Goal: Book appointment/travel/reservation

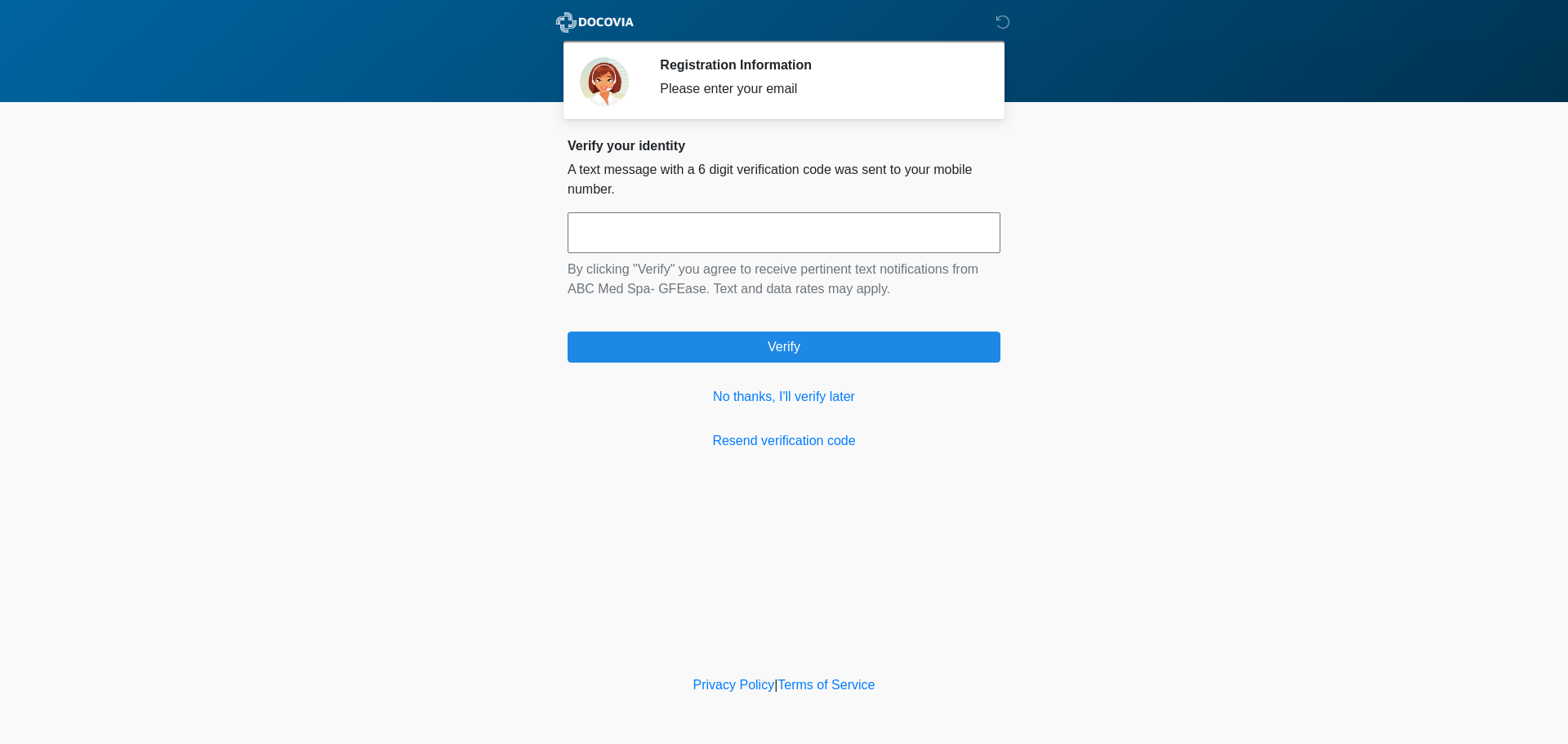
click at [816, 228] on input "text" at bounding box center [784, 232] width 433 height 41
type input "******"
click at [767, 396] on link "No thanks, I'll verify later" at bounding box center [784, 397] width 433 height 20
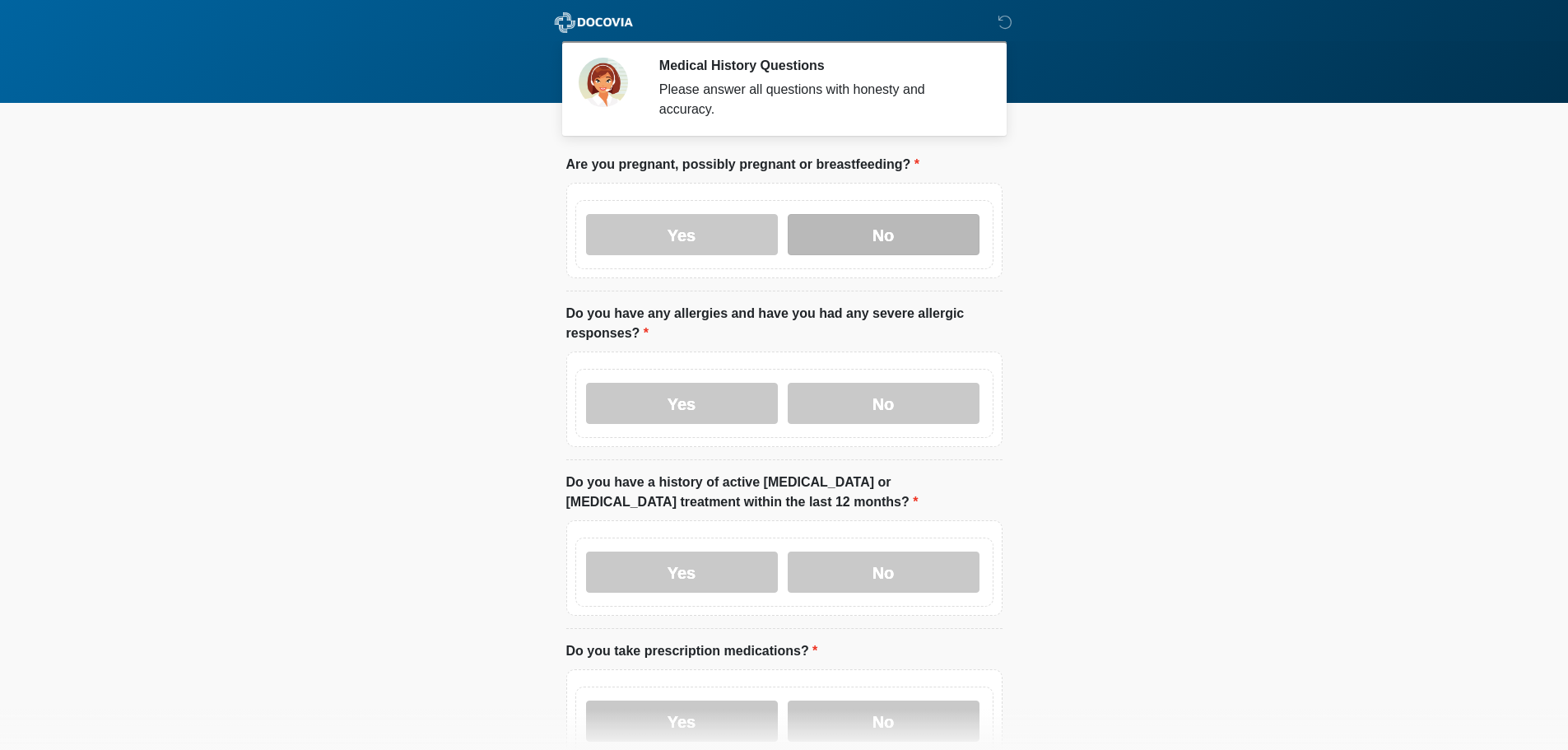
click at [879, 214] on label "No" at bounding box center [884, 234] width 192 height 41
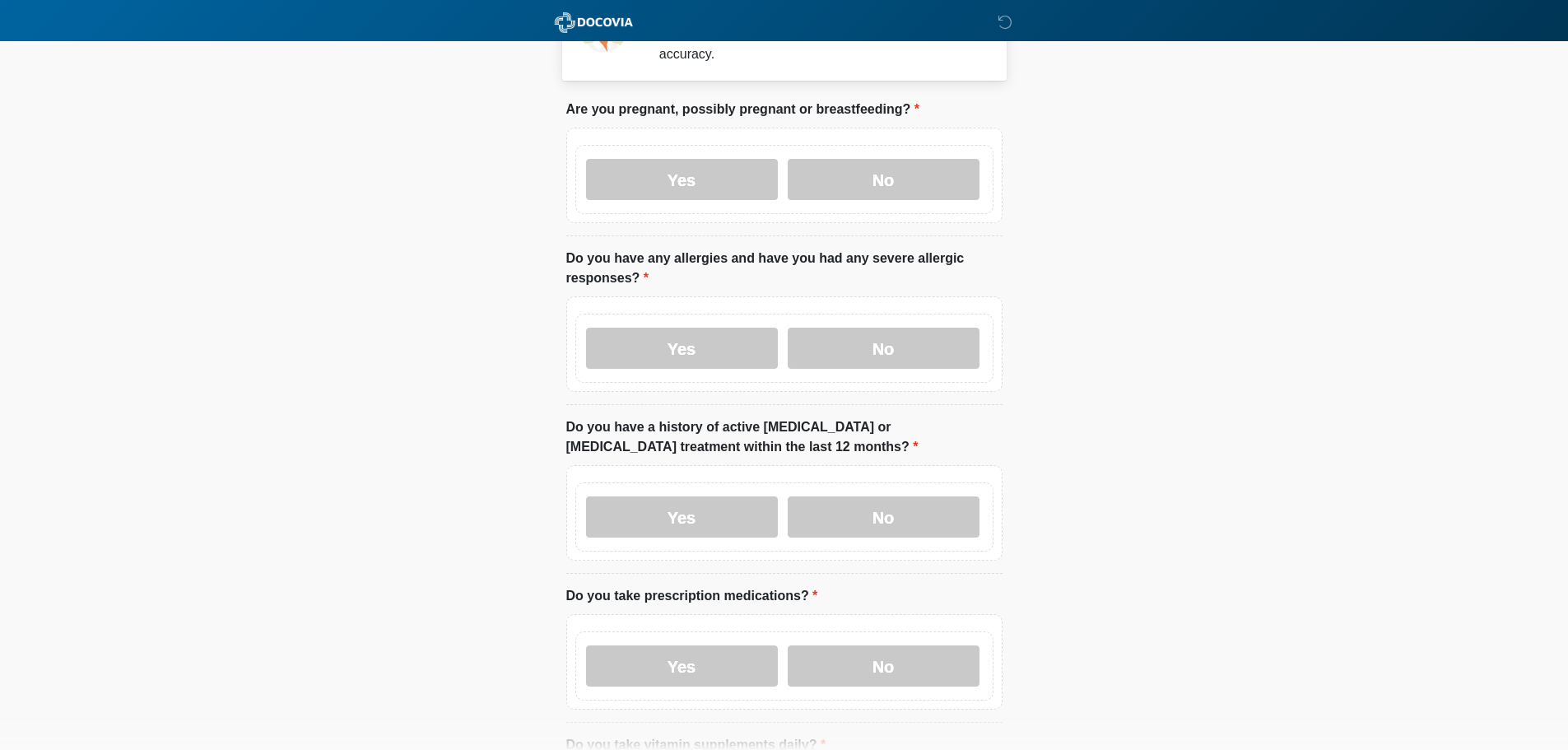
scroll to position [83, 0]
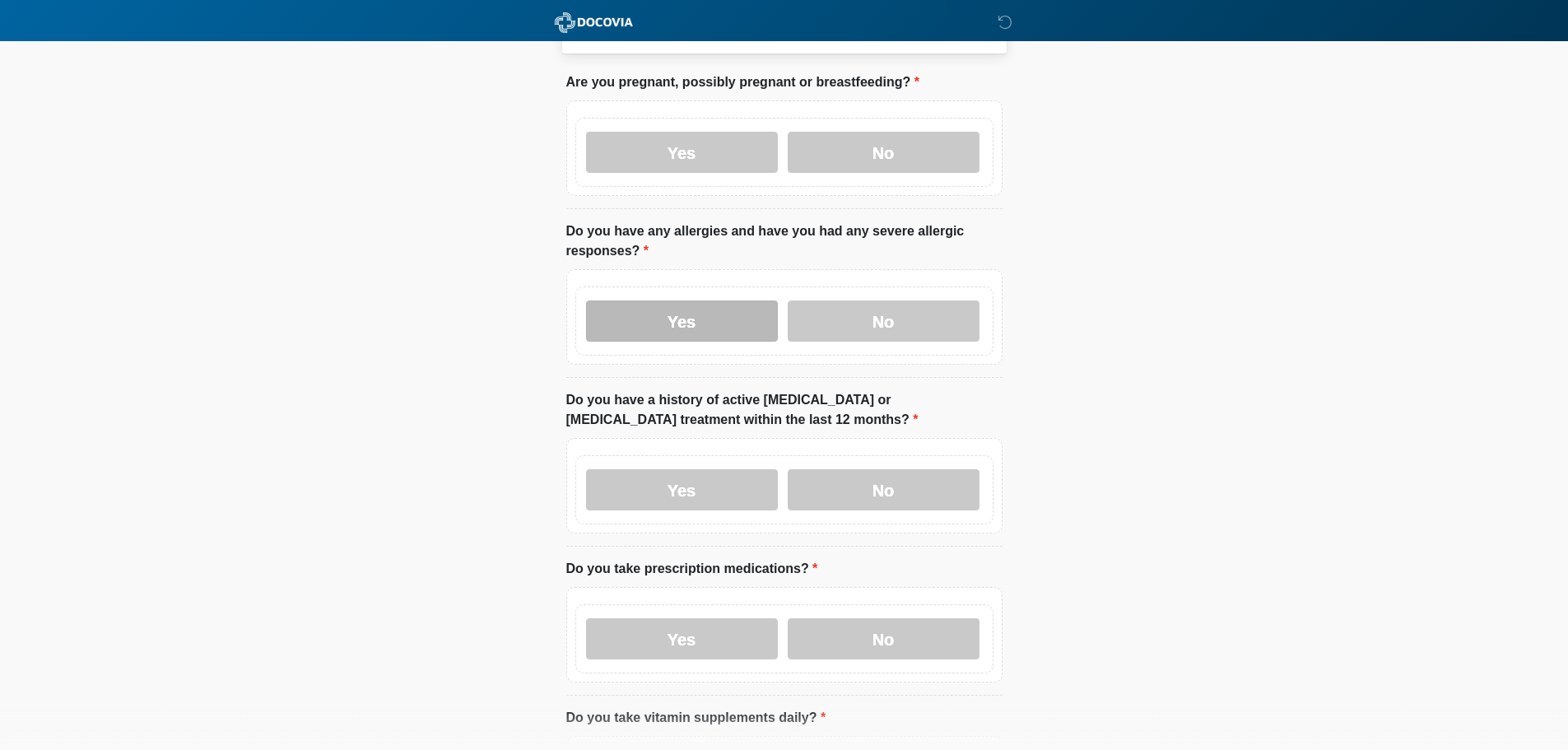
click at [676, 301] on label "Yes" at bounding box center [682, 321] width 192 height 41
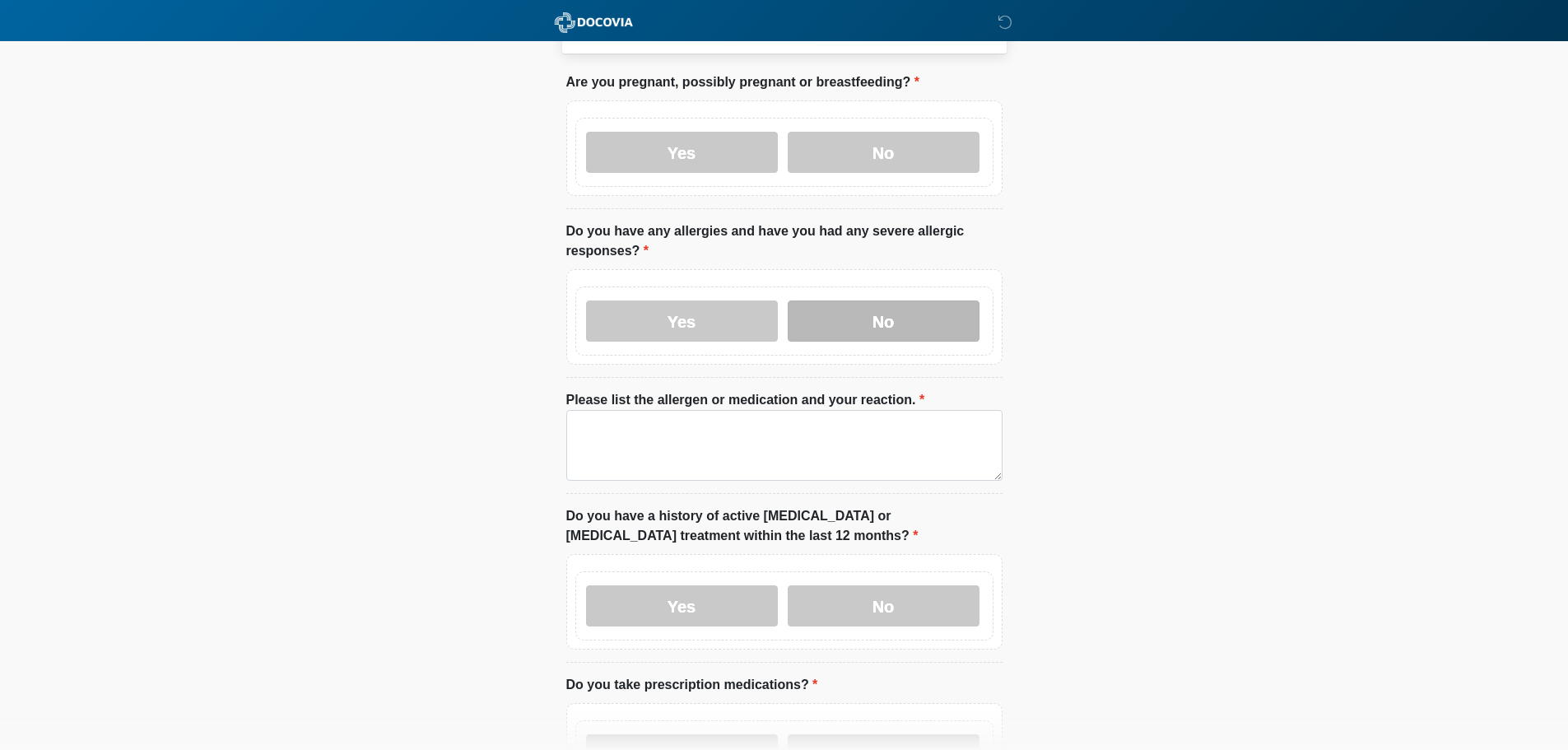
click at [883, 301] on label "No" at bounding box center [884, 321] width 192 height 41
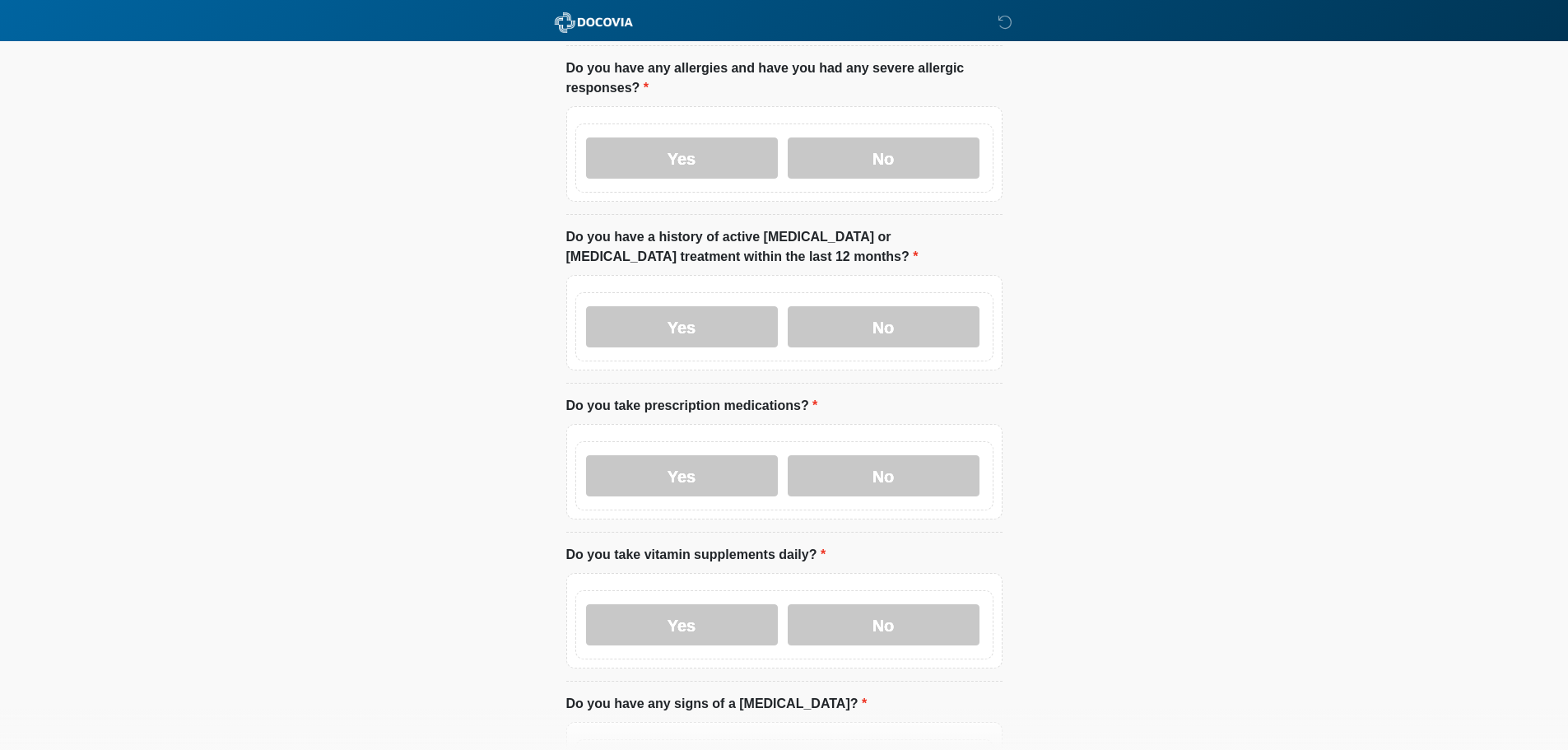
scroll to position [247, 0]
click at [873, 305] on label "No" at bounding box center [884, 325] width 192 height 41
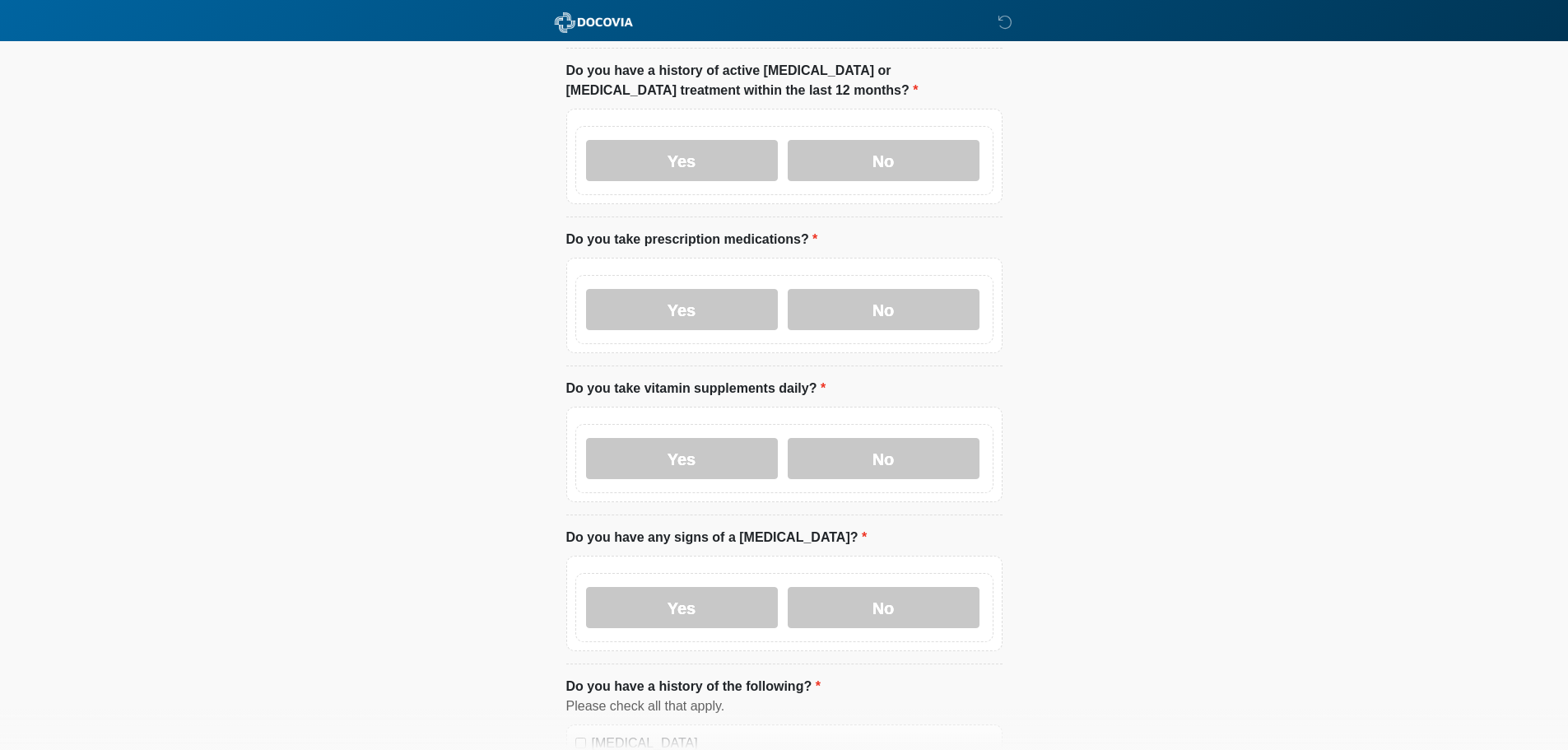
scroll to position [494, 0]
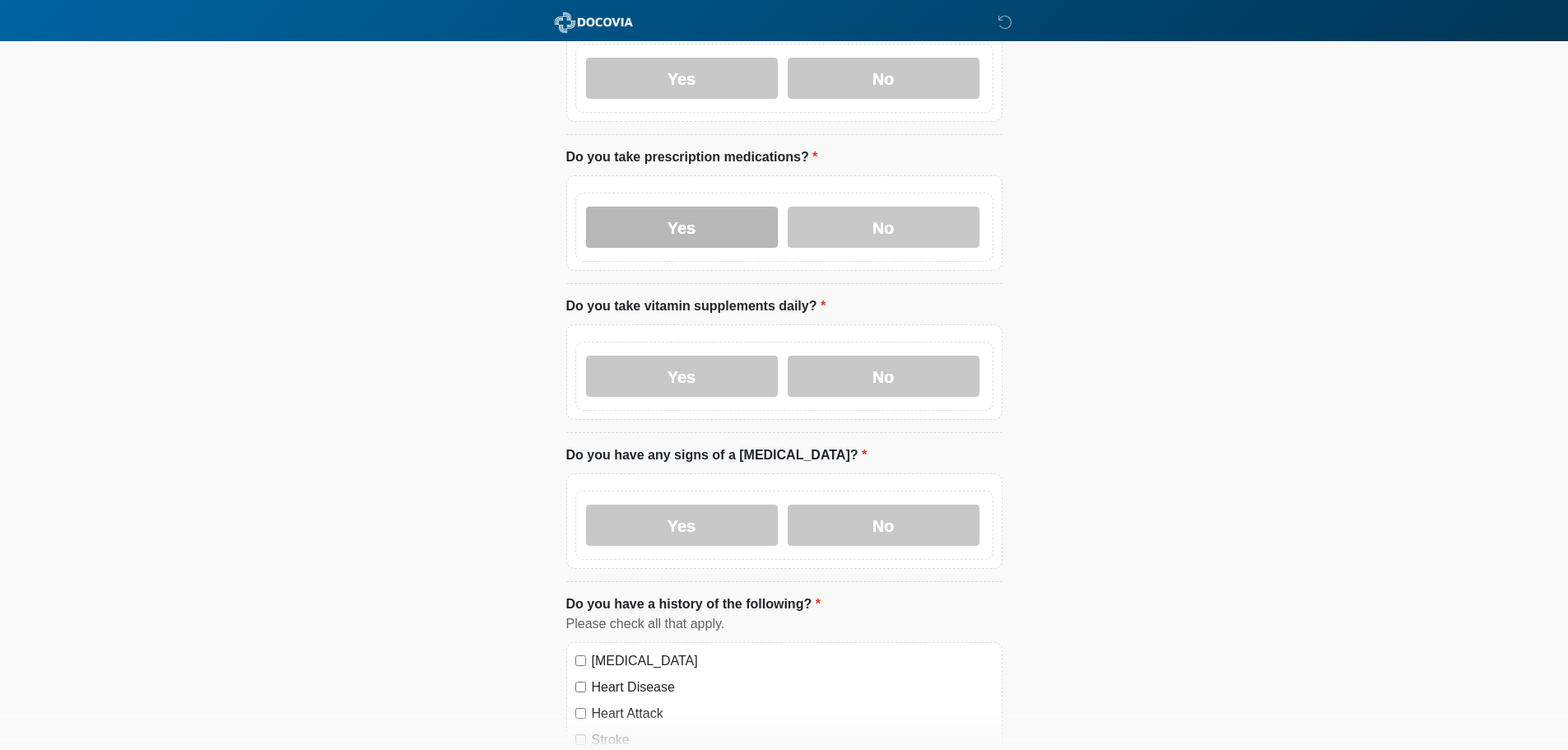
click at [706, 209] on label "Yes" at bounding box center [682, 226] width 192 height 41
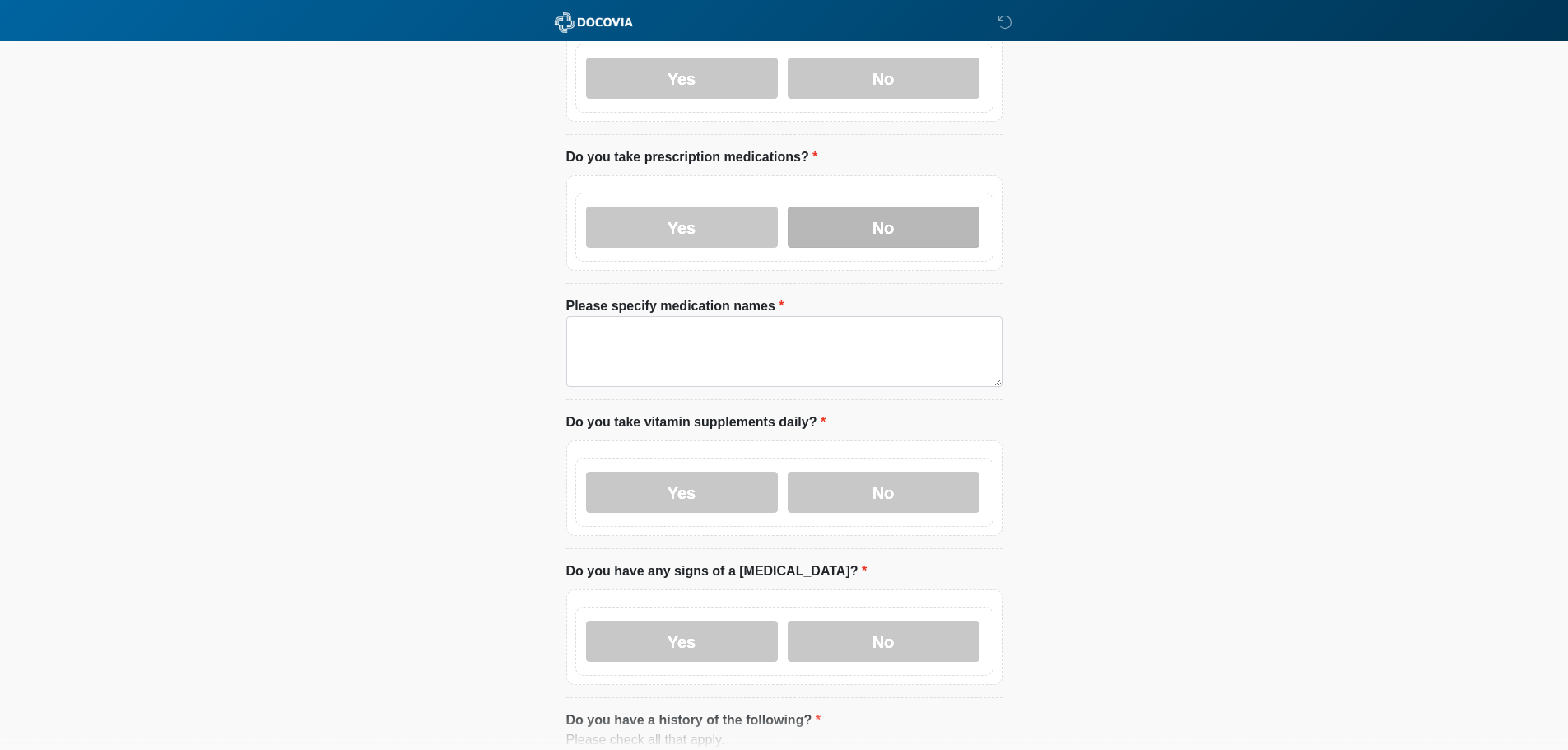
click at [869, 217] on label "No" at bounding box center [884, 226] width 192 height 41
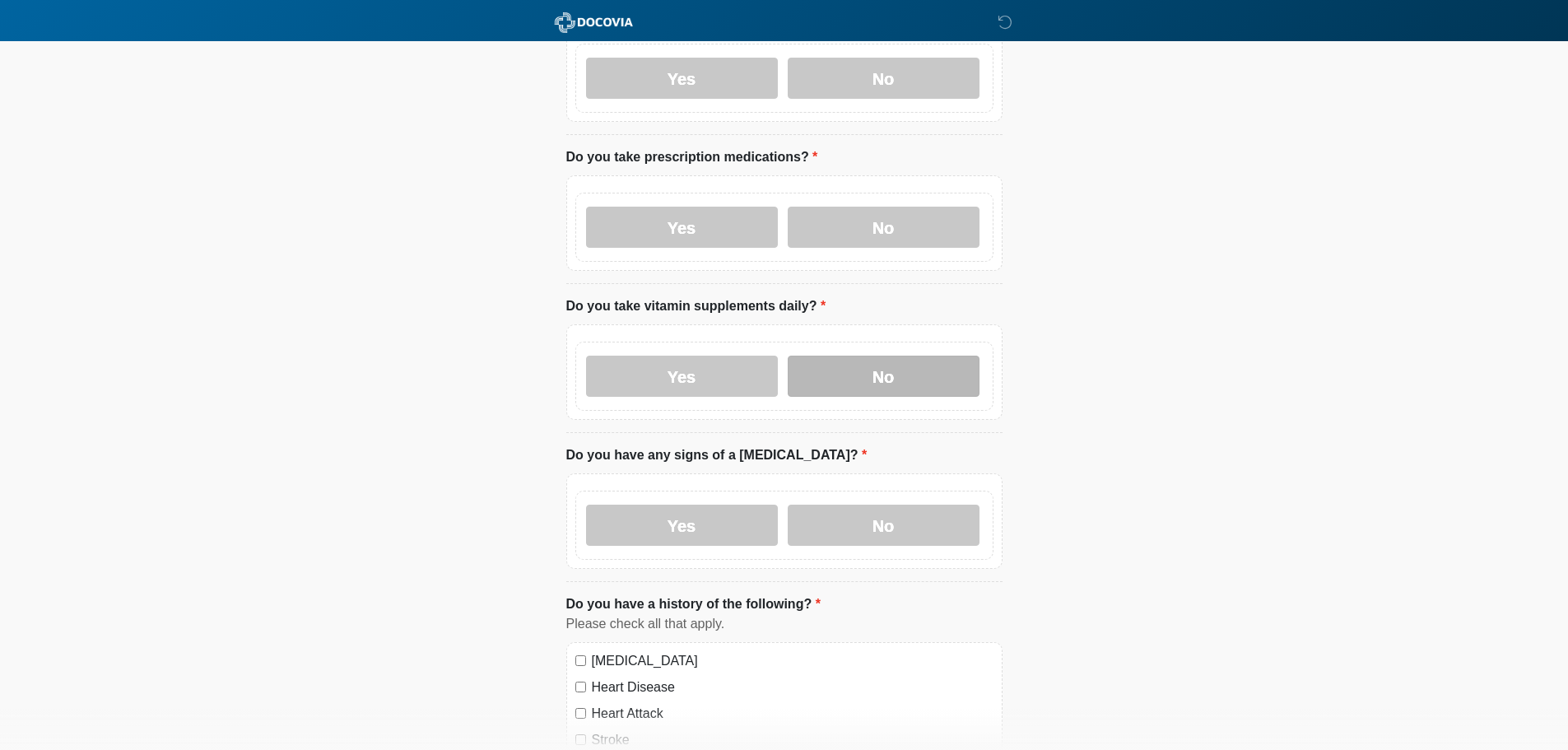
click at [892, 356] on label "No" at bounding box center [884, 376] width 192 height 41
click at [895, 509] on label "No" at bounding box center [884, 524] width 192 height 41
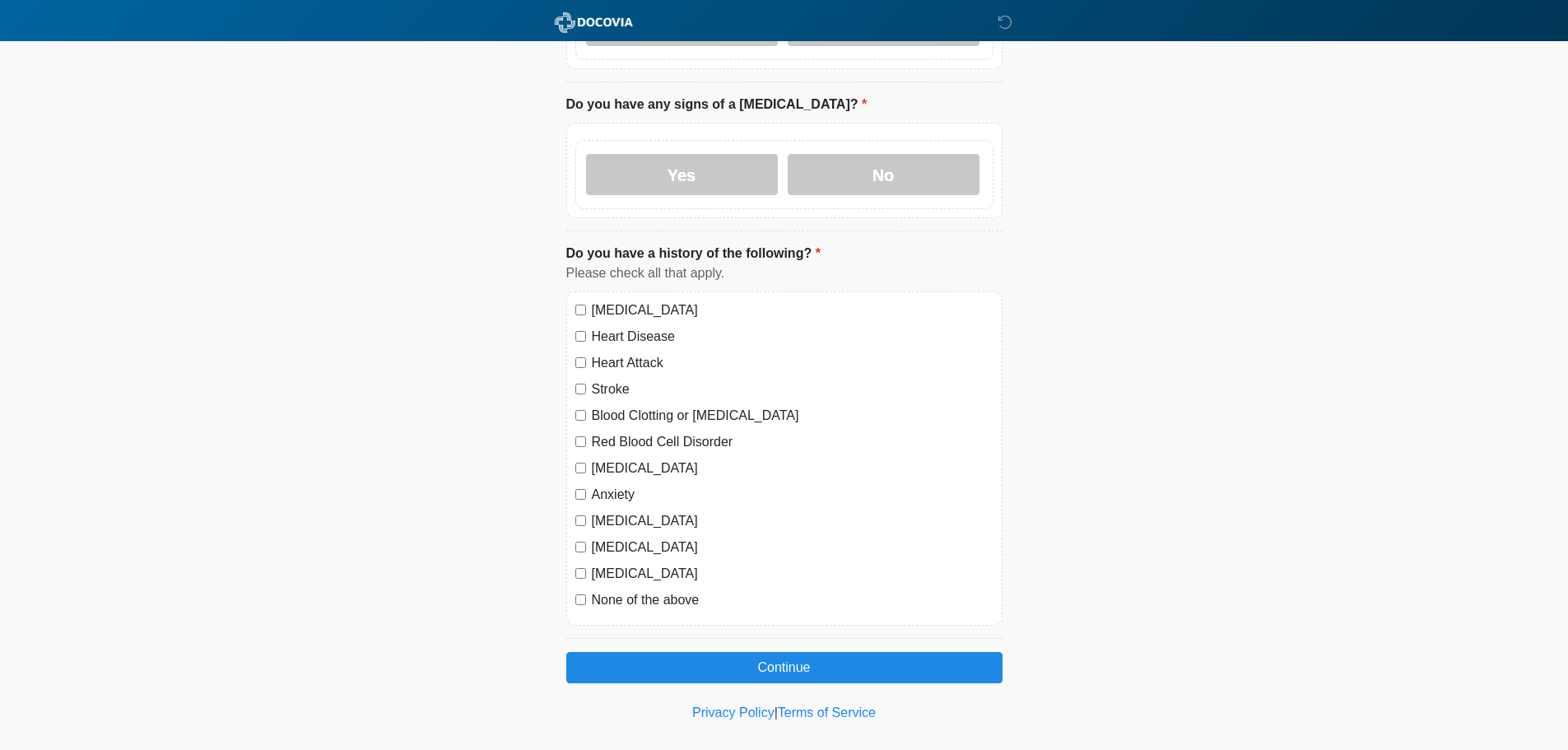
scroll to position [851, 0]
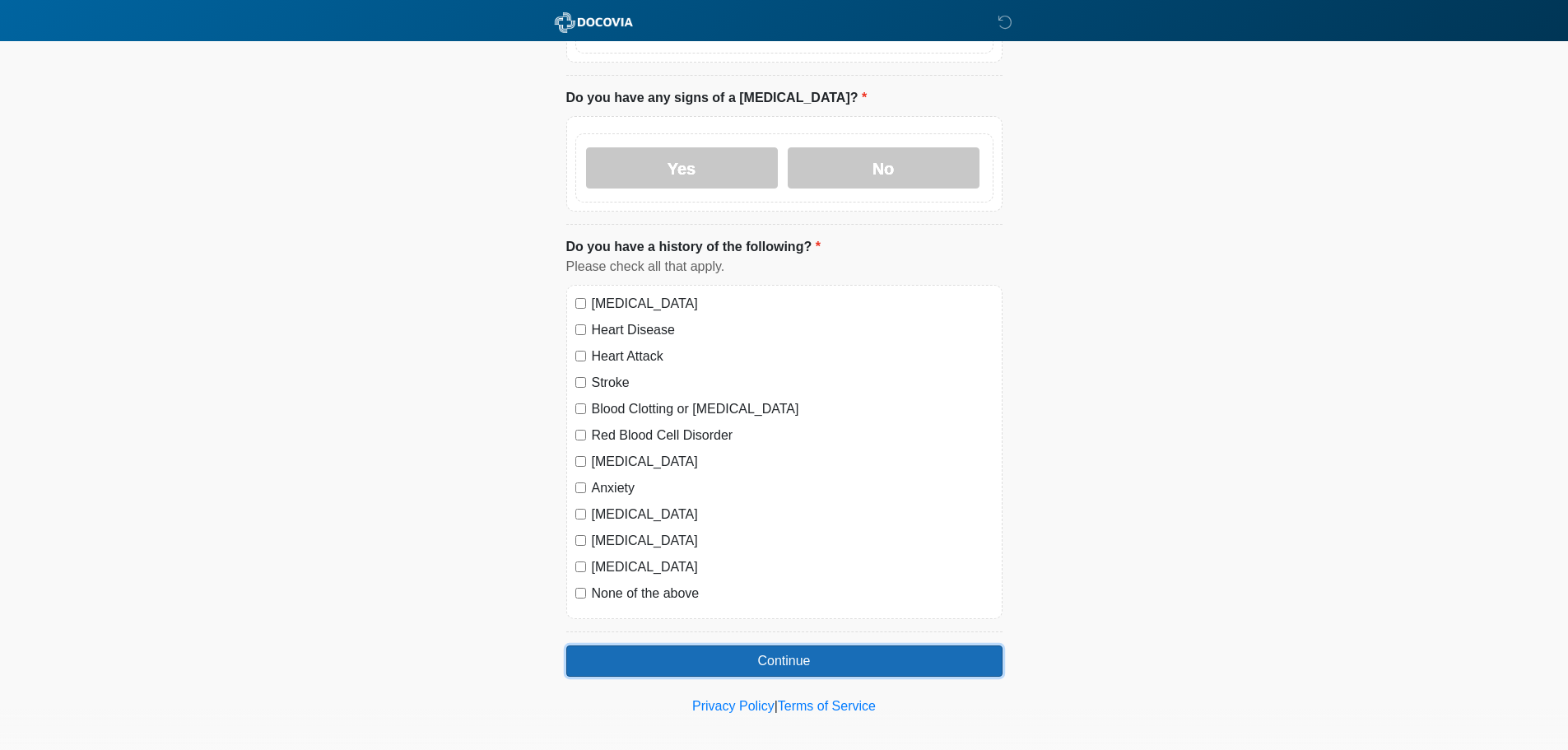
click at [736, 646] on button "Continue" at bounding box center [784, 661] width 437 height 31
click at [759, 646] on button "Continue" at bounding box center [784, 661] width 437 height 31
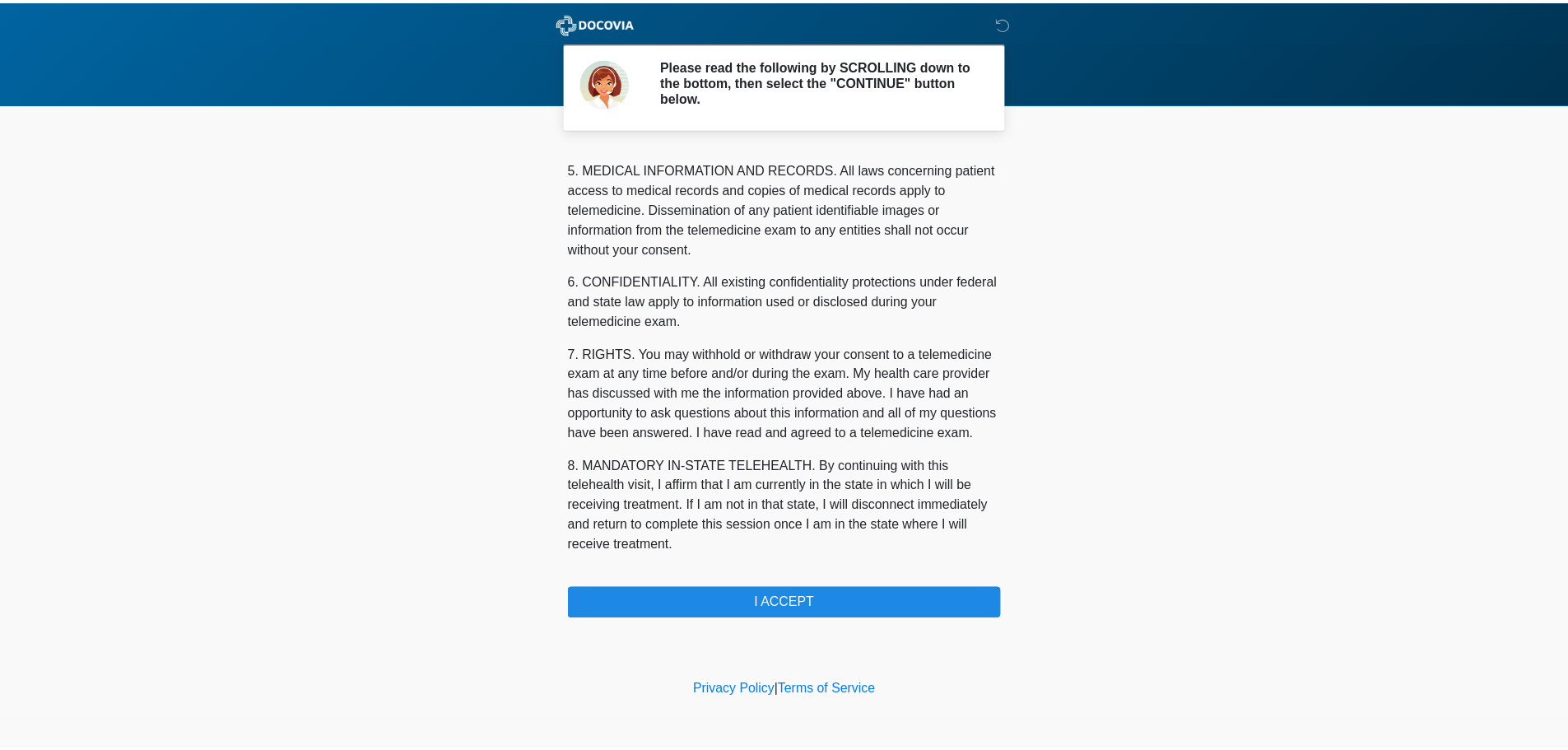
scroll to position [555, 0]
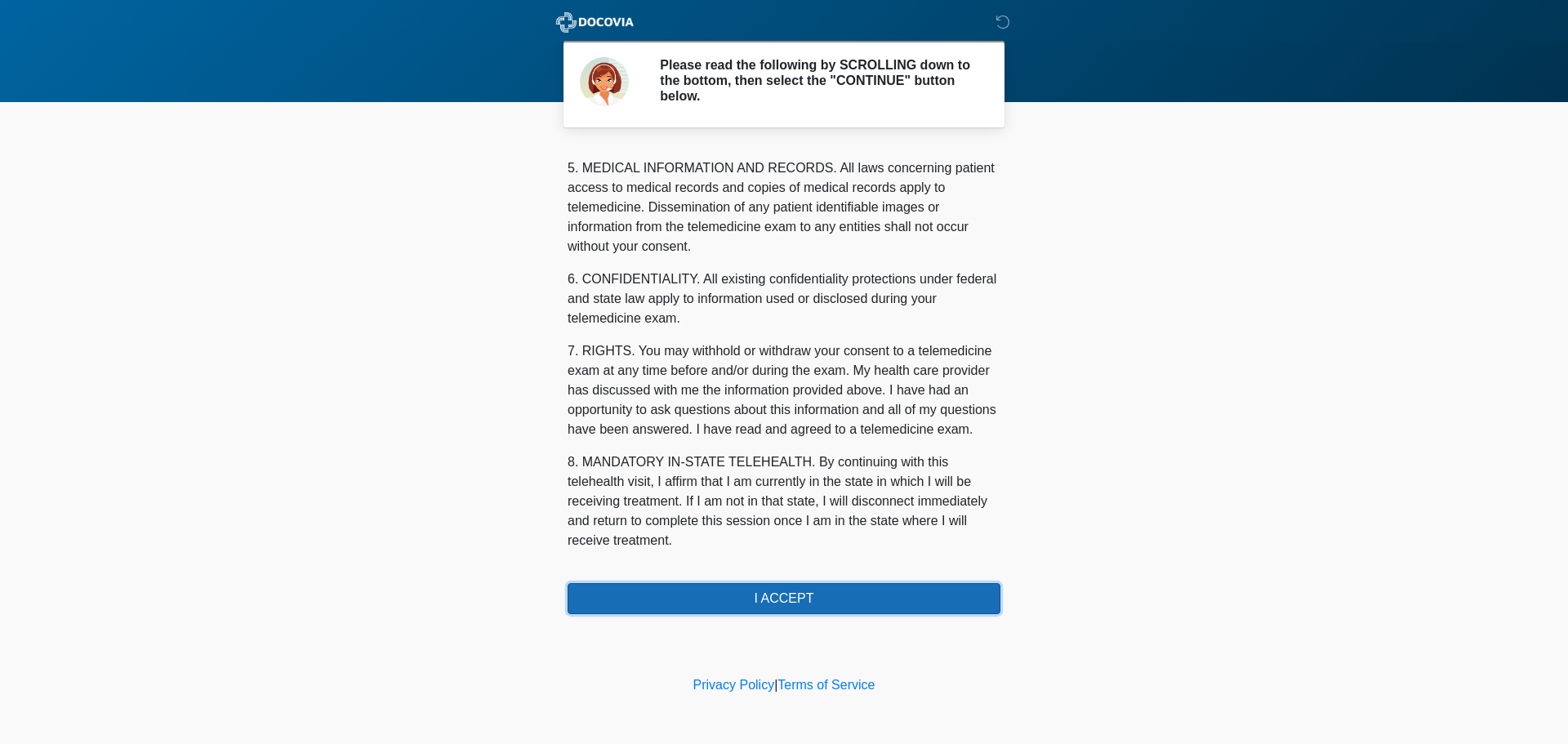
click at [753, 595] on button "I ACCEPT" at bounding box center [784, 598] width 433 height 31
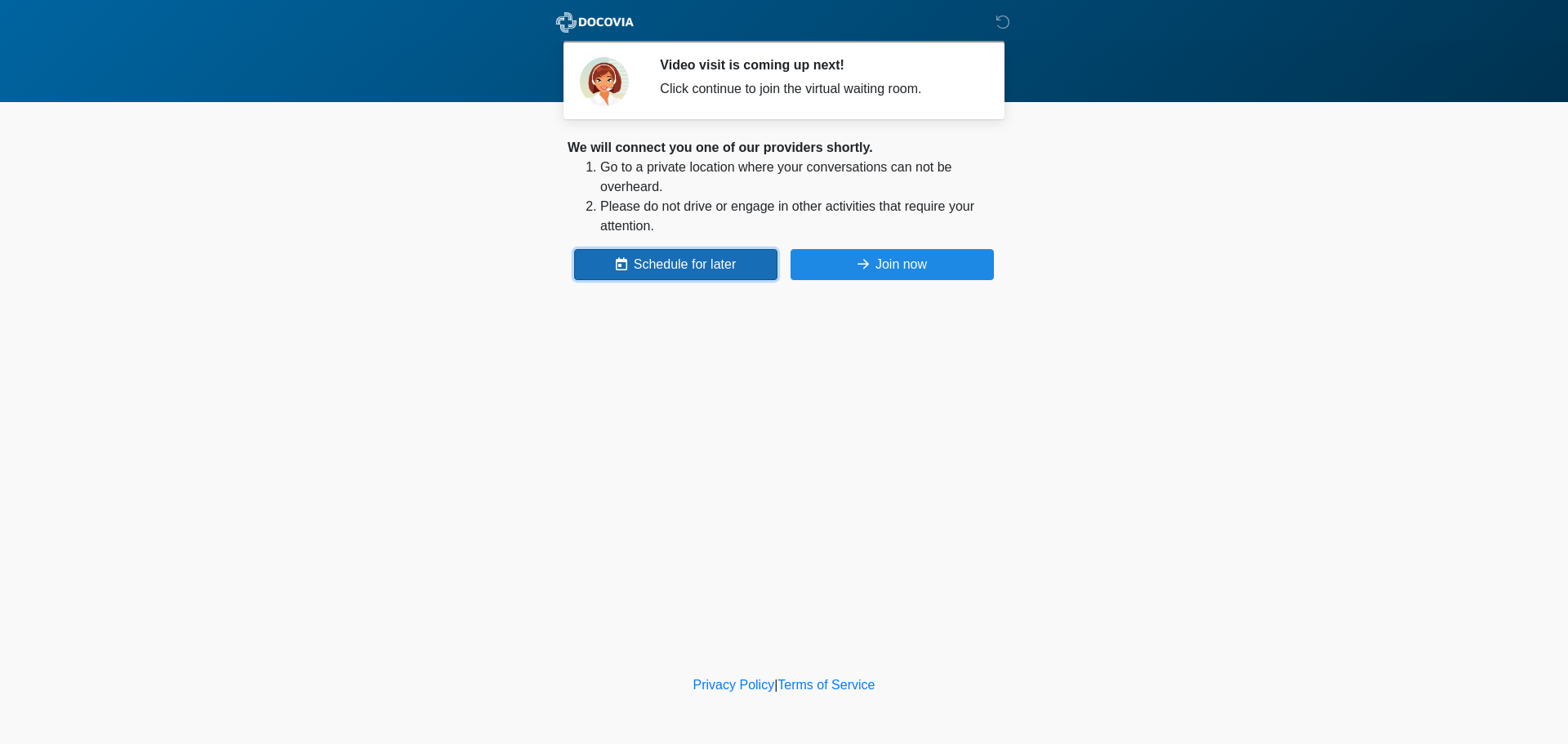
click at [605, 270] on button "Schedule for later" at bounding box center [675, 264] width 203 height 31
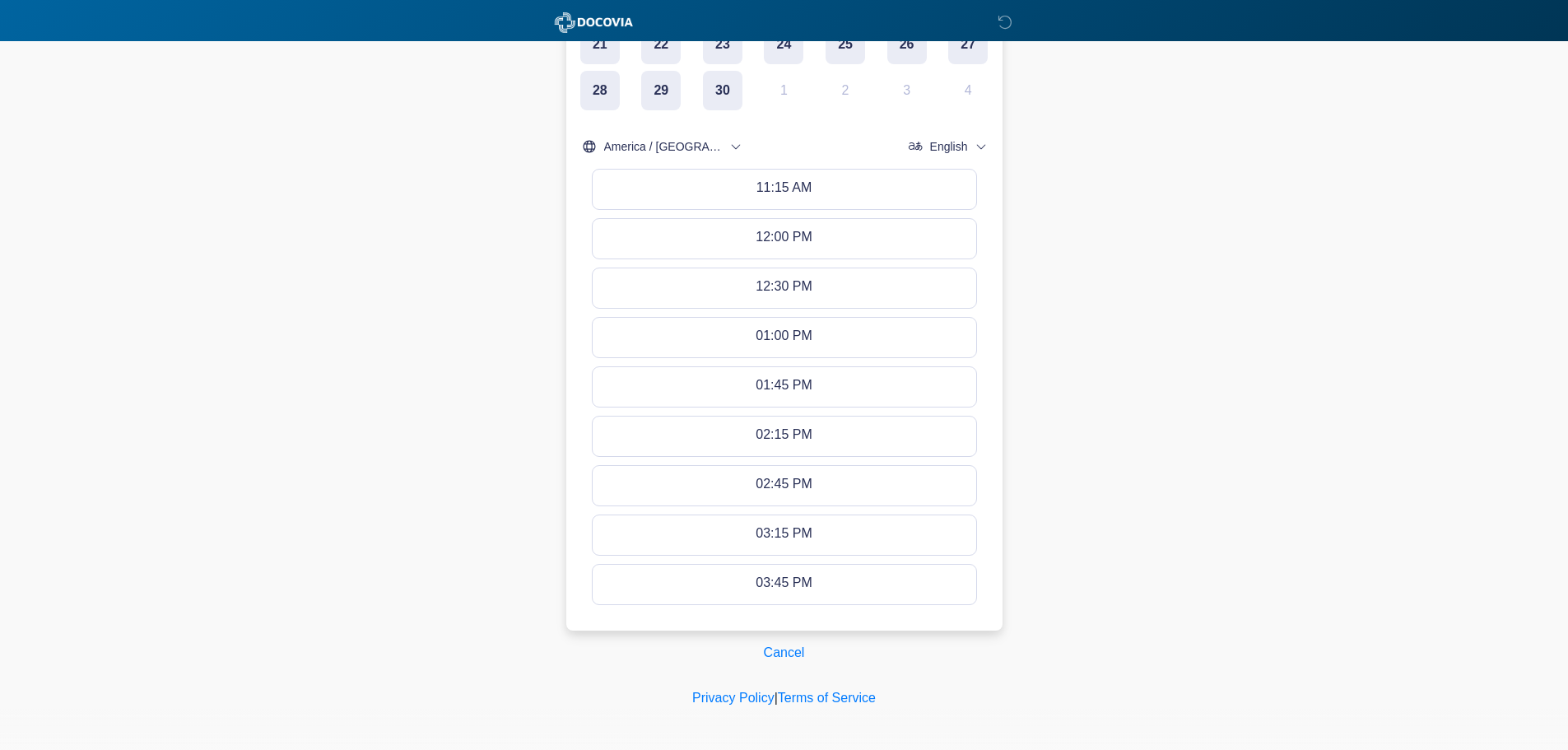
scroll to position [545, 0]
click at [776, 652] on button "Cancel" at bounding box center [784, 647] width 63 height 31
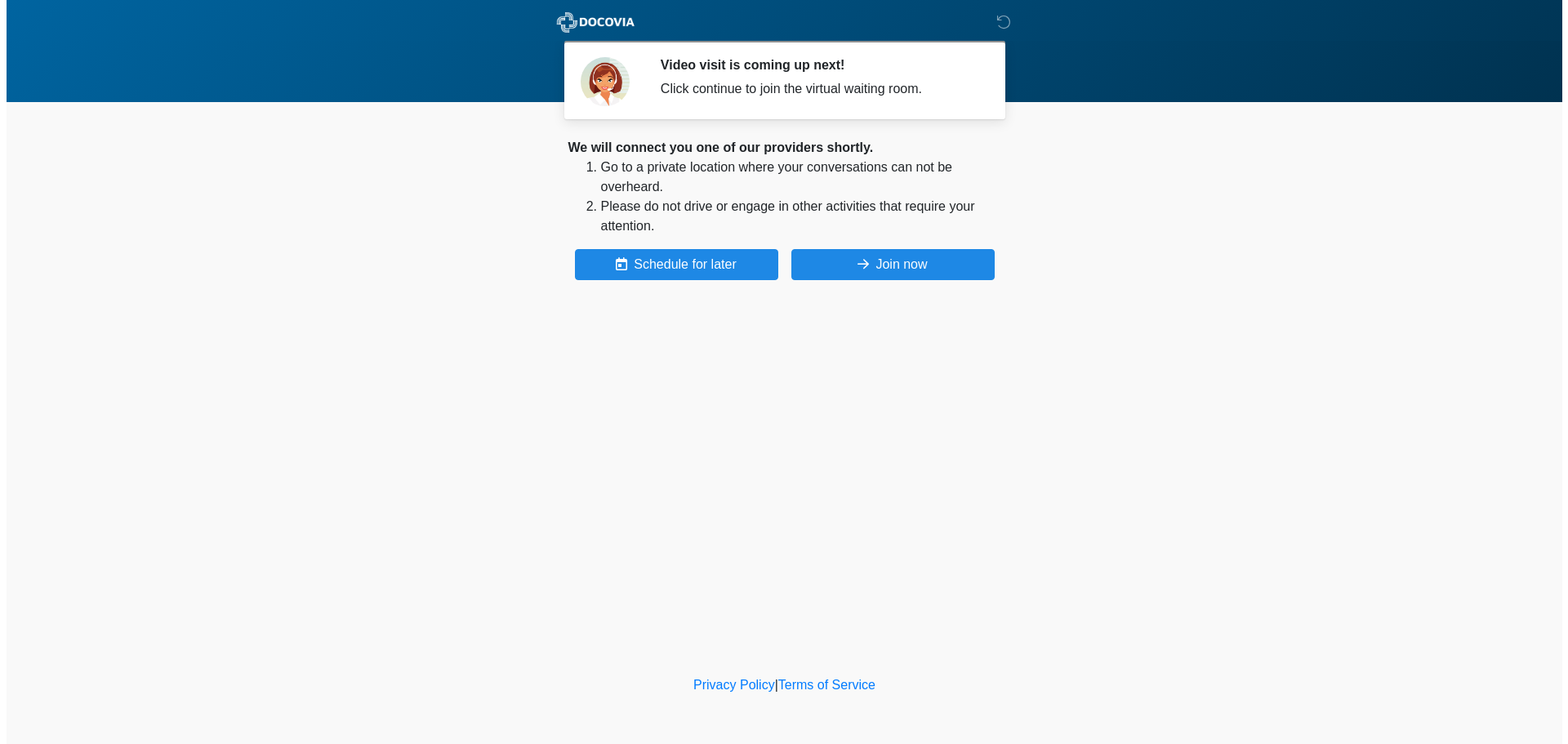
scroll to position [0, 0]
